Goal: Task Accomplishment & Management: Manage account settings

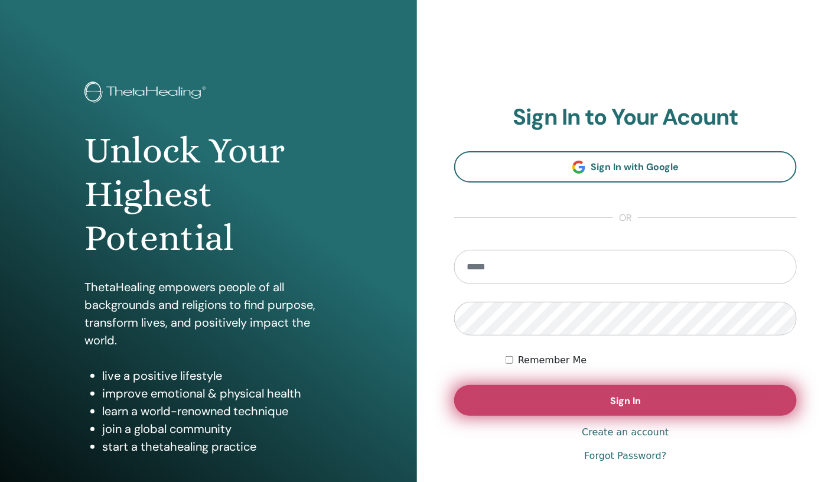
type input "**********"
click at [558, 403] on button "Sign In" at bounding box center [625, 400] width 342 height 31
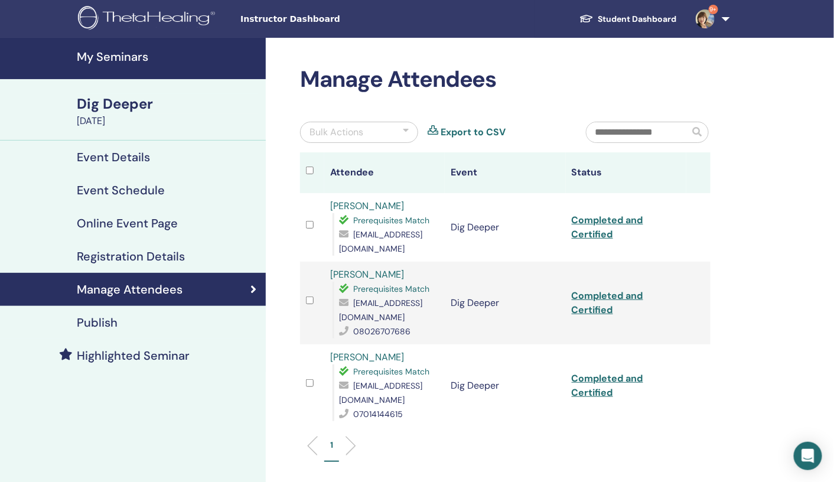
click at [106, 53] on h4 "My Seminars" at bounding box center [168, 57] width 182 height 14
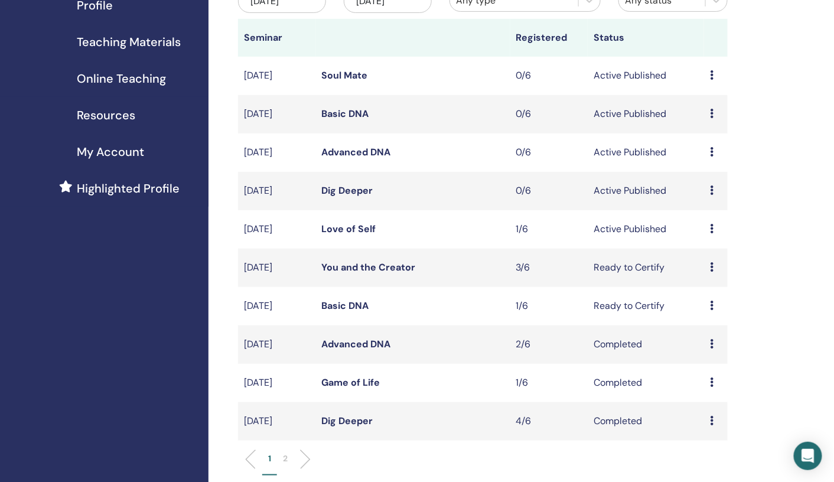
scroll to position [191, 0]
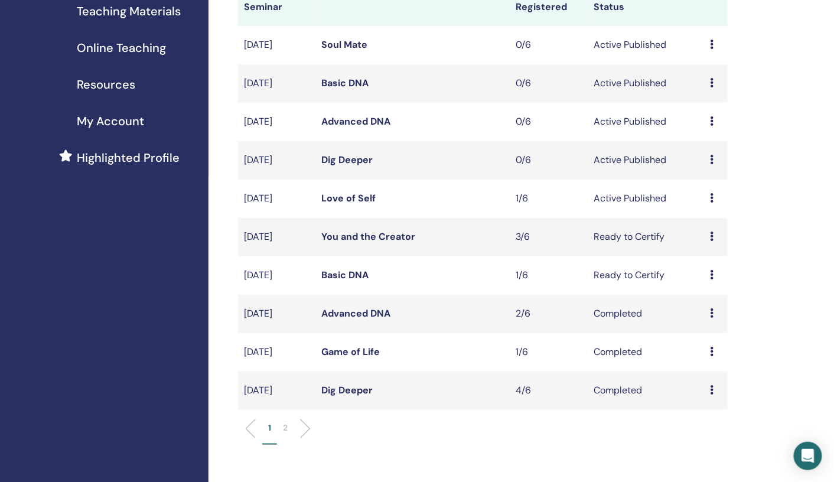
click at [711, 272] on icon at bounding box center [712, 274] width 4 height 9
click at [701, 316] on link "Attendees" at bounding box center [707, 317] width 45 height 12
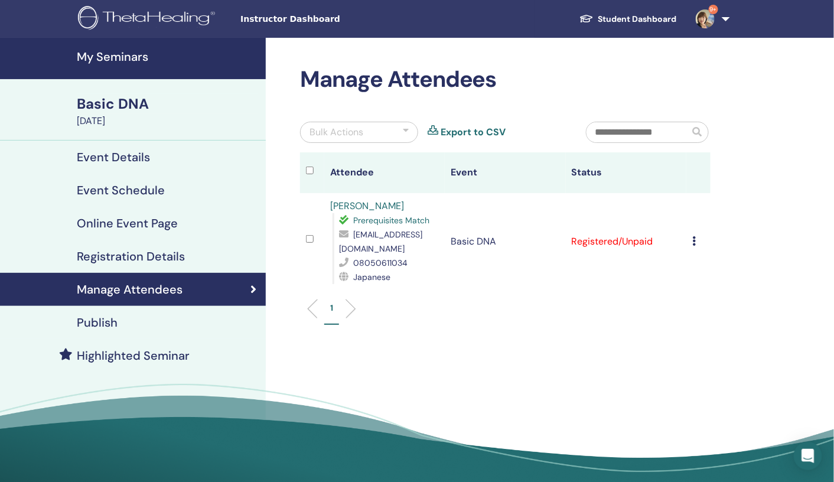
click at [693, 236] on icon at bounding box center [694, 240] width 4 height 9
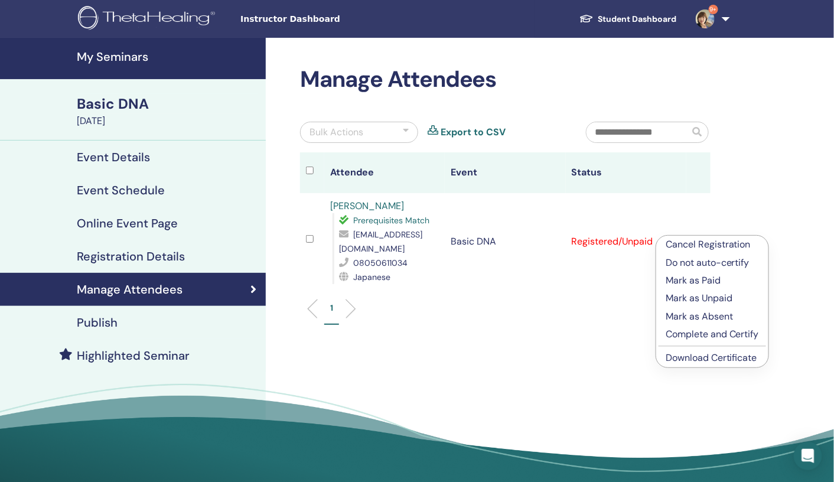
click at [681, 331] on p "Complete and Certify" at bounding box center [711, 334] width 93 height 14
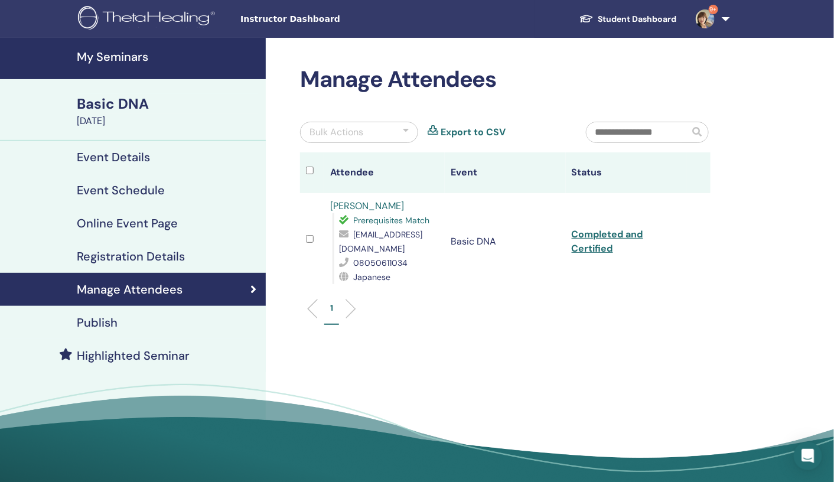
click at [681, 331] on div "1" at bounding box center [505, 313] width 428 height 47
click at [593, 240] on td "Completed and Certified" at bounding box center [626, 241] width 121 height 97
click at [594, 233] on link "Completed and Certified" at bounding box center [607, 241] width 71 height 27
click at [109, 55] on h4 "My Seminars" at bounding box center [168, 57] width 182 height 14
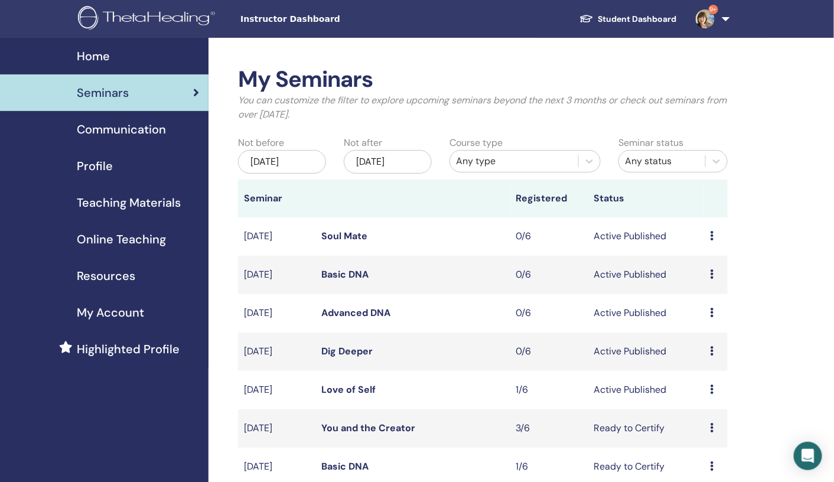
scroll to position [41, 0]
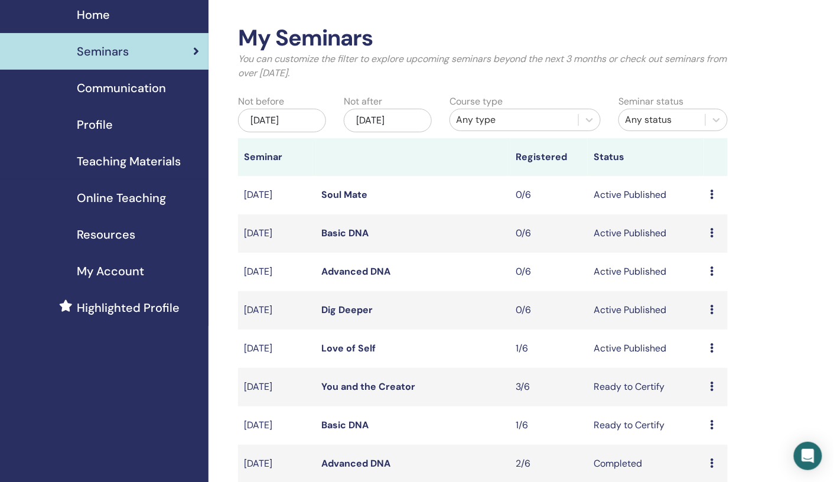
click at [711, 386] on icon at bounding box center [712, 385] width 4 height 9
click at [699, 430] on link "Attendees" at bounding box center [708, 430] width 45 height 12
